Goal: Information Seeking & Learning: Understand process/instructions

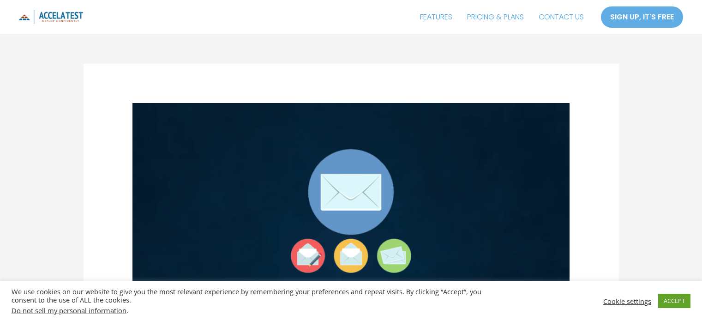
scroll to position [1431, 0]
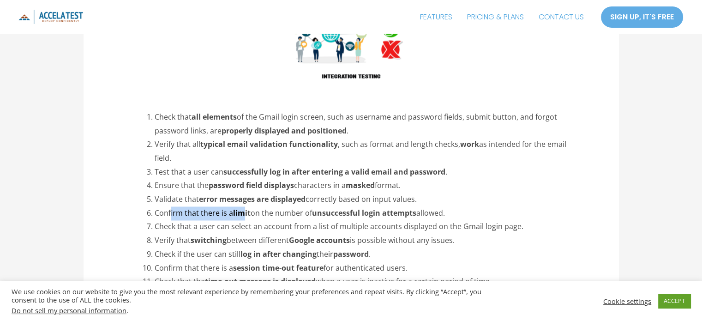
drag, startPoint x: 170, startPoint y: 186, endPoint x: 244, endPoint y: 185, distance: 74.3
click at [244, 206] on li "Confirm that there is a limit on the number of unsuccessful login attempts allo…" at bounding box center [362, 213] width 415 height 14
click at [254, 206] on li "Confirm that there is a limit on the number of unsuccessful login attempts allo…" at bounding box center [362, 213] width 415 height 14
drag, startPoint x: 254, startPoint y: 186, endPoint x: 294, endPoint y: 187, distance: 39.7
click at [294, 206] on li "Confirm that there is a limit on the number of unsuccessful login attempts allo…" at bounding box center [362, 213] width 415 height 14
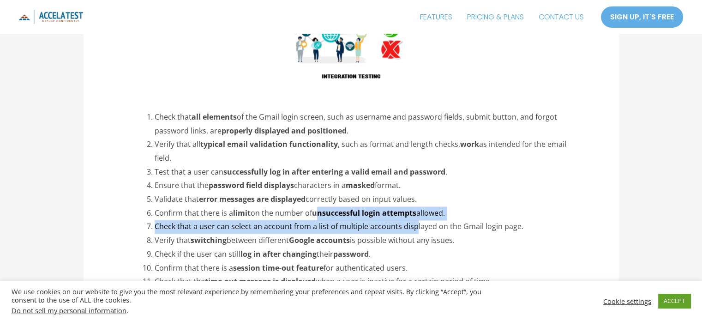
drag, startPoint x: 320, startPoint y: 186, endPoint x: 412, endPoint y: 192, distance: 92.1
click at [412, 192] on ol "Check that all elements of the Gmail login screen, such as username and passwor…" at bounding box center [362, 233] width 415 height 247
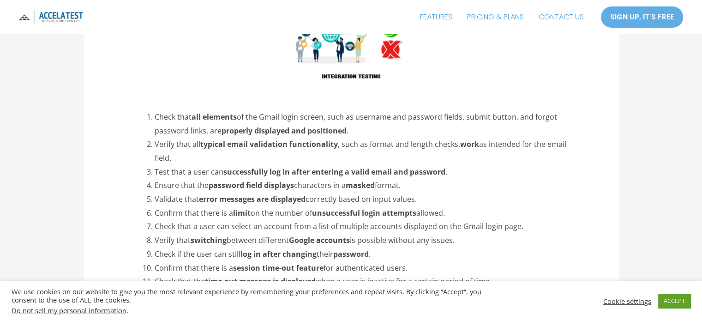
click at [289, 249] on strong "log in after changing" at bounding box center [279, 254] width 76 height 10
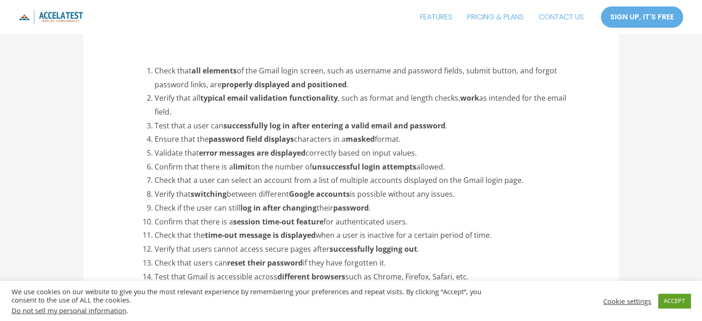
scroll to position [1524, 0]
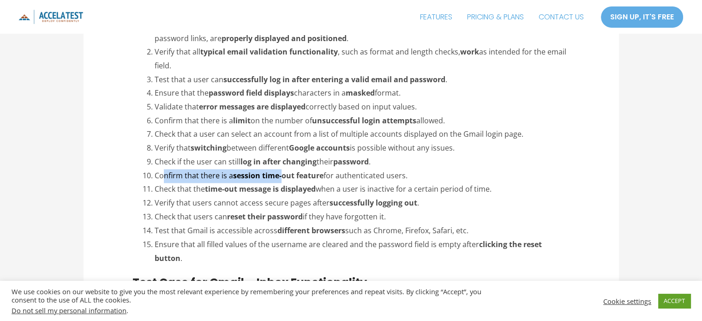
drag, startPoint x: 164, startPoint y: 148, endPoint x: 283, endPoint y: 146, distance: 118.7
click at [283, 169] on li "Confirm that there is a session time-out feature for authenticated users." at bounding box center [362, 176] width 415 height 14
click at [316, 169] on li "Confirm that there is a session time-out feature for authenticated users." at bounding box center [362, 176] width 415 height 14
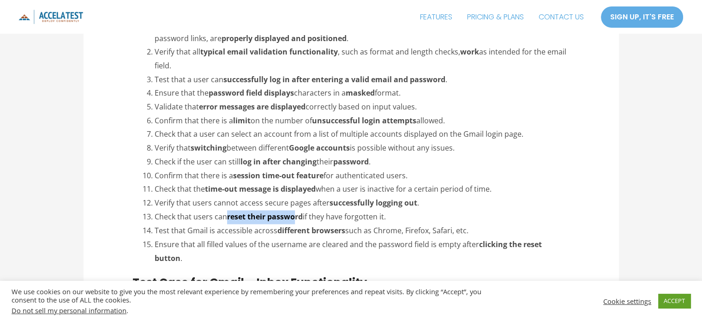
drag, startPoint x: 228, startPoint y: 188, endPoint x: 295, endPoint y: 189, distance: 67.9
click at [295, 211] on strong "reset their password" at bounding box center [265, 216] width 76 height 10
click at [321, 210] on li "Check that users can reset their password if they have forgotten it." at bounding box center [362, 217] width 415 height 14
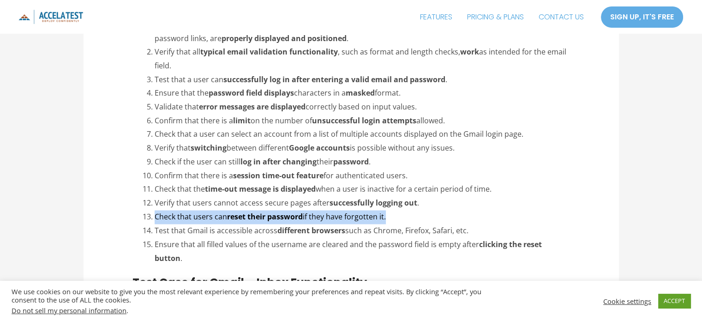
drag, startPoint x: 155, startPoint y: 190, endPoint x: 447, endPoint y: 192, distance: 292.3
click at [447, 210] on li "Check that users can reset their password if they have forgotten it." at bounding box center [362, 217] width 415 height 14
click at [411, 210] on li "Check that users can reset their password if they have forgotten it." at bounding box center [362, 217] width 415 height 14
drag, startPoint x: 156, startPoint y: 190, endPoint x: 394, endPoint y: 190, distance: 238.2
click at [394, 210] on li "Check that users can reset their password if they have forgotten it." at bounding box center [362, 217] width 415 height 14
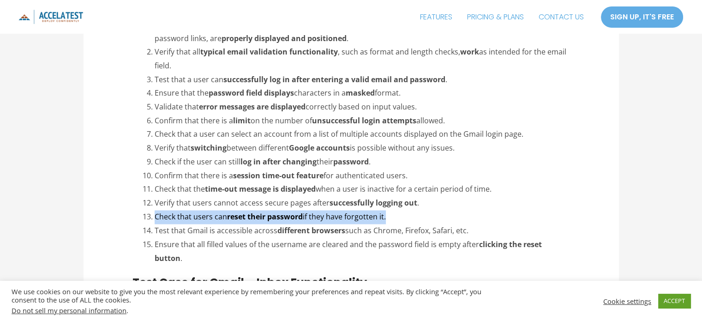
click at [394, 210] on li "Check that users can reset their password if they have forgotten it." at bounding box center [362, 217] width 415 height 14
drag, startPoint x: 155, startPoint y: 188, endPoint x: 305, endPoint y: 192, distance: 149.6
click at [305, 210] on li "Check that users can reset their password if they have forgotten it." at bounding box center [362, 217] width 415 height 14
copy li "Check that users can reset their password"
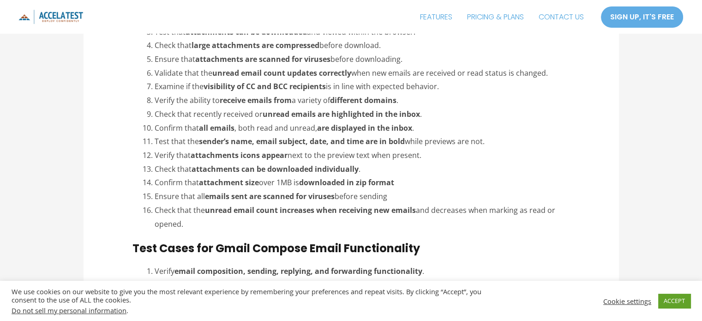
scroll to position [1754, 0]
